Goal: Information Seeking & Learning: Learn about a topic

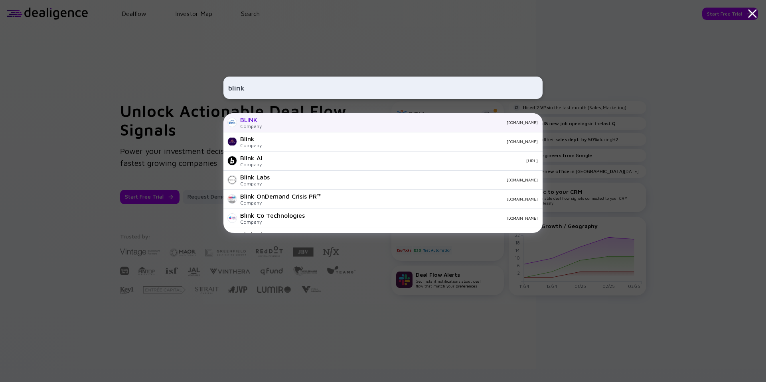
type input "blink"
click at [272, 125] on div "BLINK Company [DOMAIN_NAME]" at bounding box center [382, 122] width 319 height 19
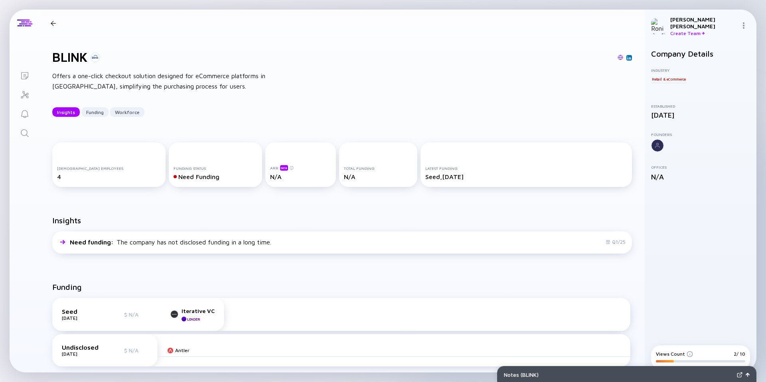
click at [55, 24] on div at bounding box center [53, 23] width 5 height 5
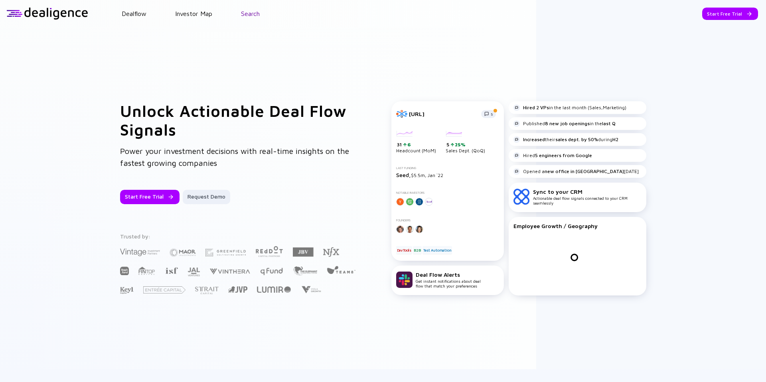
click at [247, 16] on link "Search" at bounding box center [250, 13] width 19 height 7
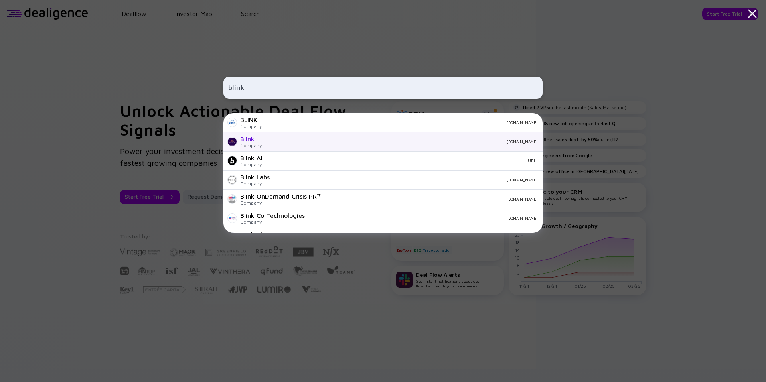
type input "blink"
click at [287, 146] on div "Blink Company [DOMAIN_NAME]" at bounding box center [382, 141] width 319 height 19
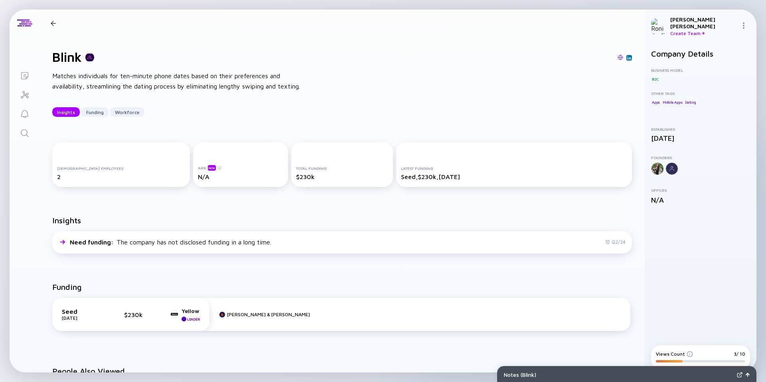
click at [51, 25] on div at bounding box center [53, 23] width 5 height 5
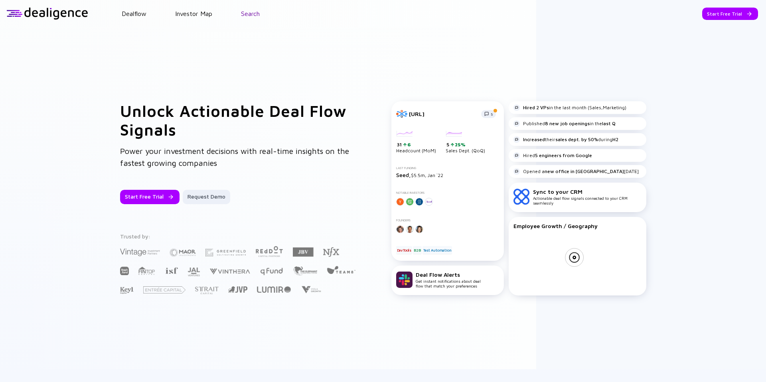
click at [253, 17] on link "Search" at bounding box center [250, 13] width 19 height 7
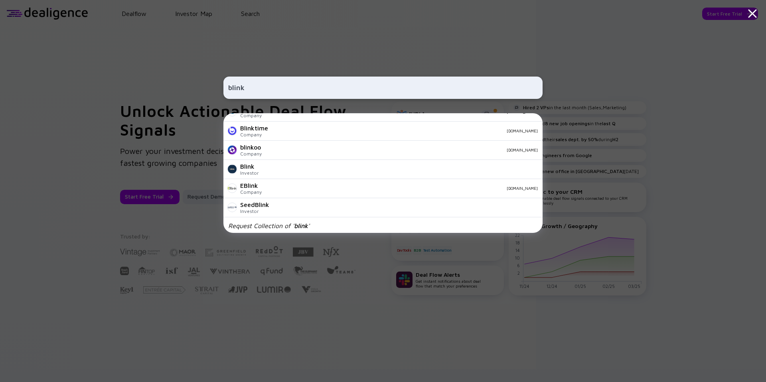
scroll to position [319, 0]
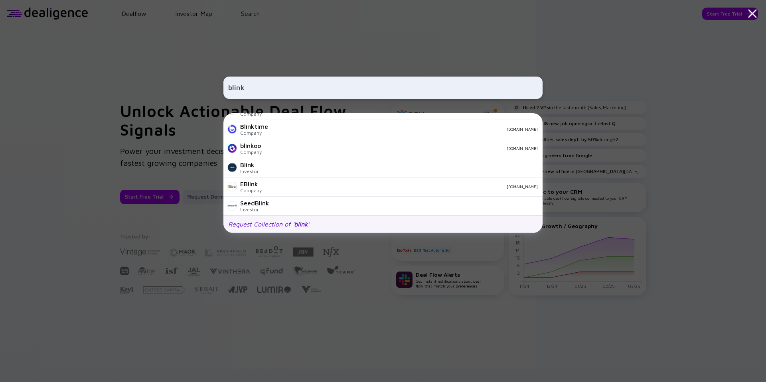
type input "blink"
click at [284, 226] on div "Request Collection of ' blink '" at bounding box center [268, 224] width 81 height 7
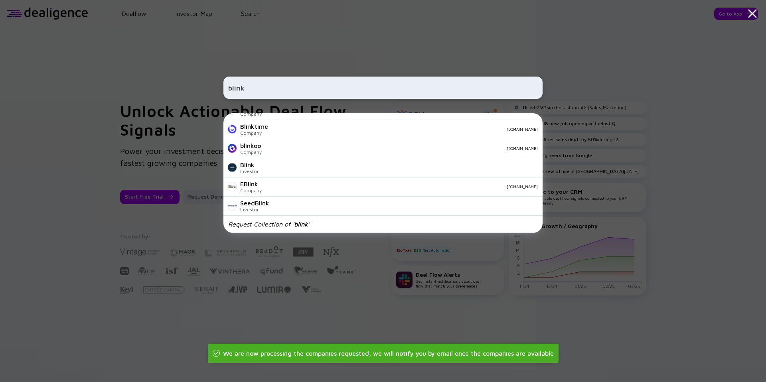
click at [231, 89] on input "blink" at bounding box center [383, 88] width 310 height 14
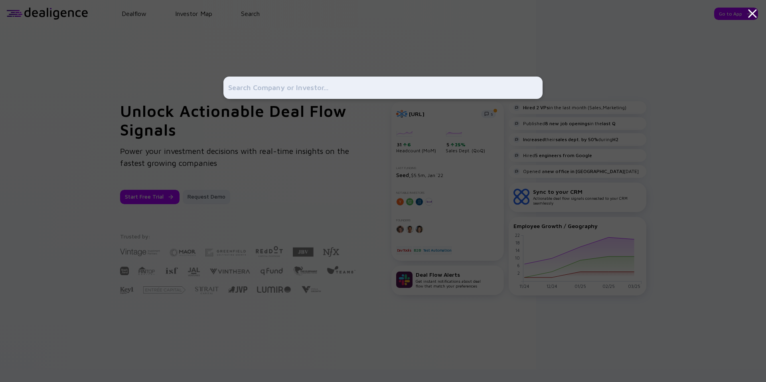
click at [109, 100] on div at bounding box center [383, 191] width 766 height 382
